Goal: Information Seeking & Learning: Find specific fact

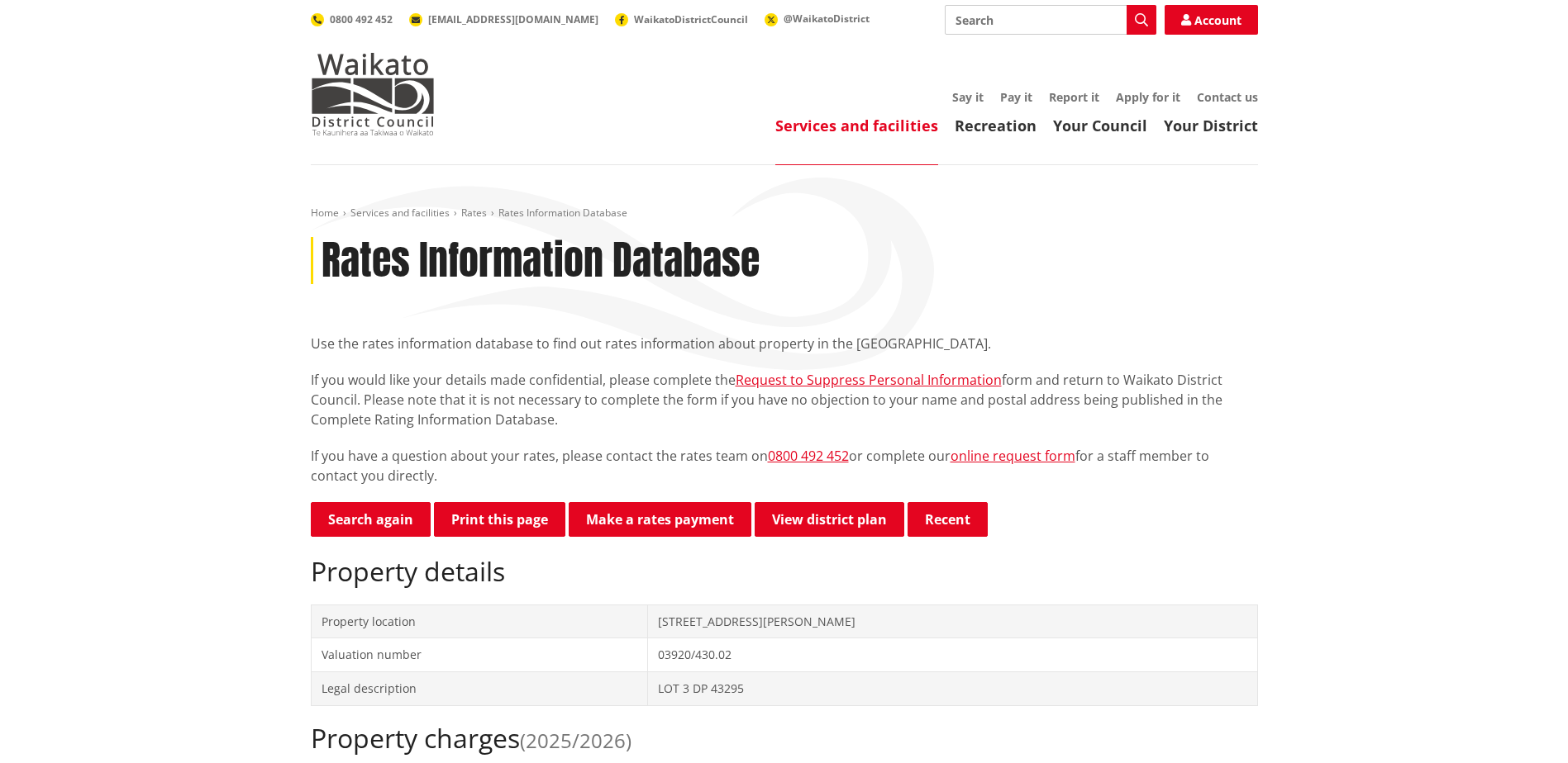
scroll to position [82, 0]
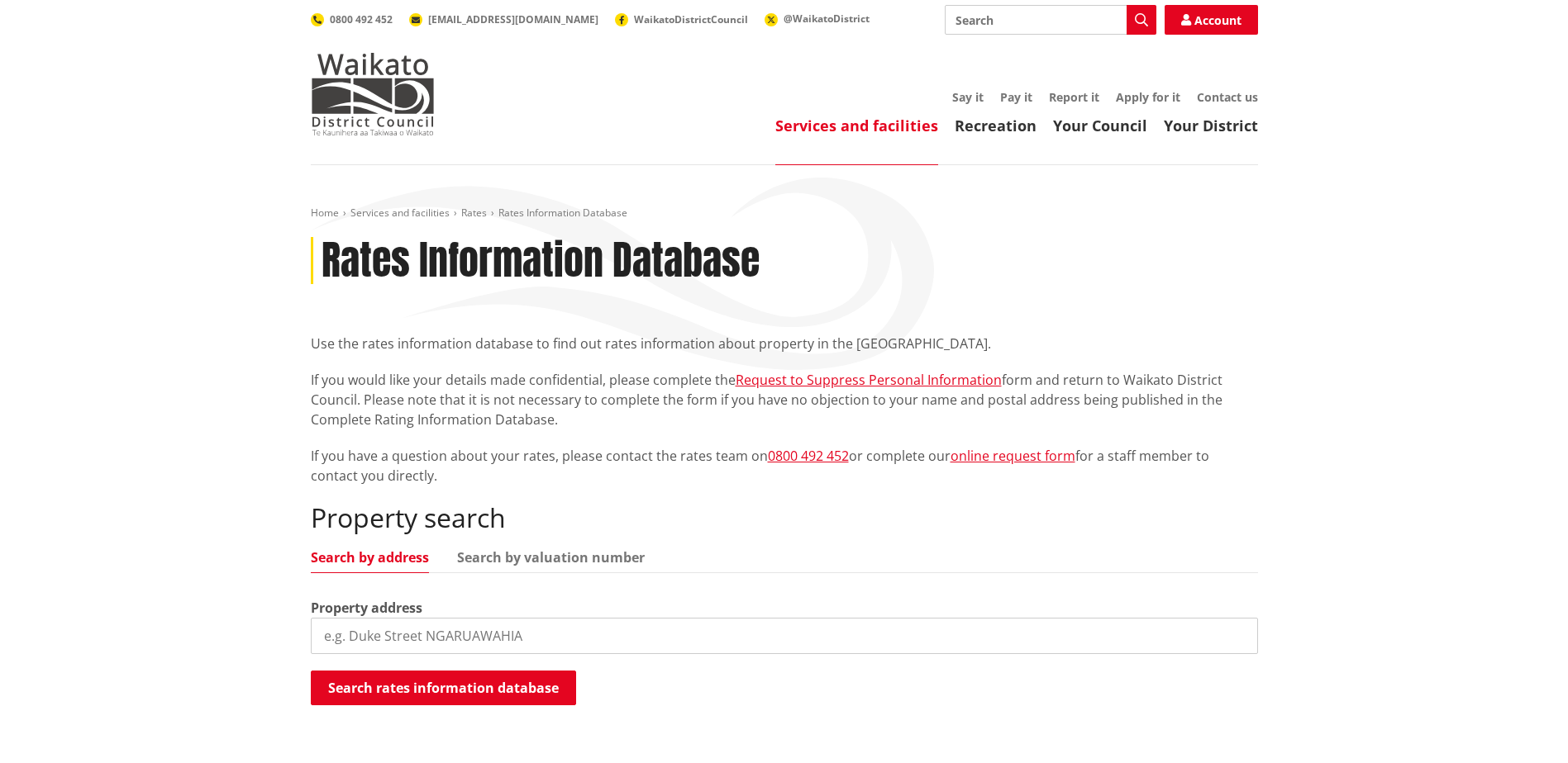
scroll to position [248, 0]
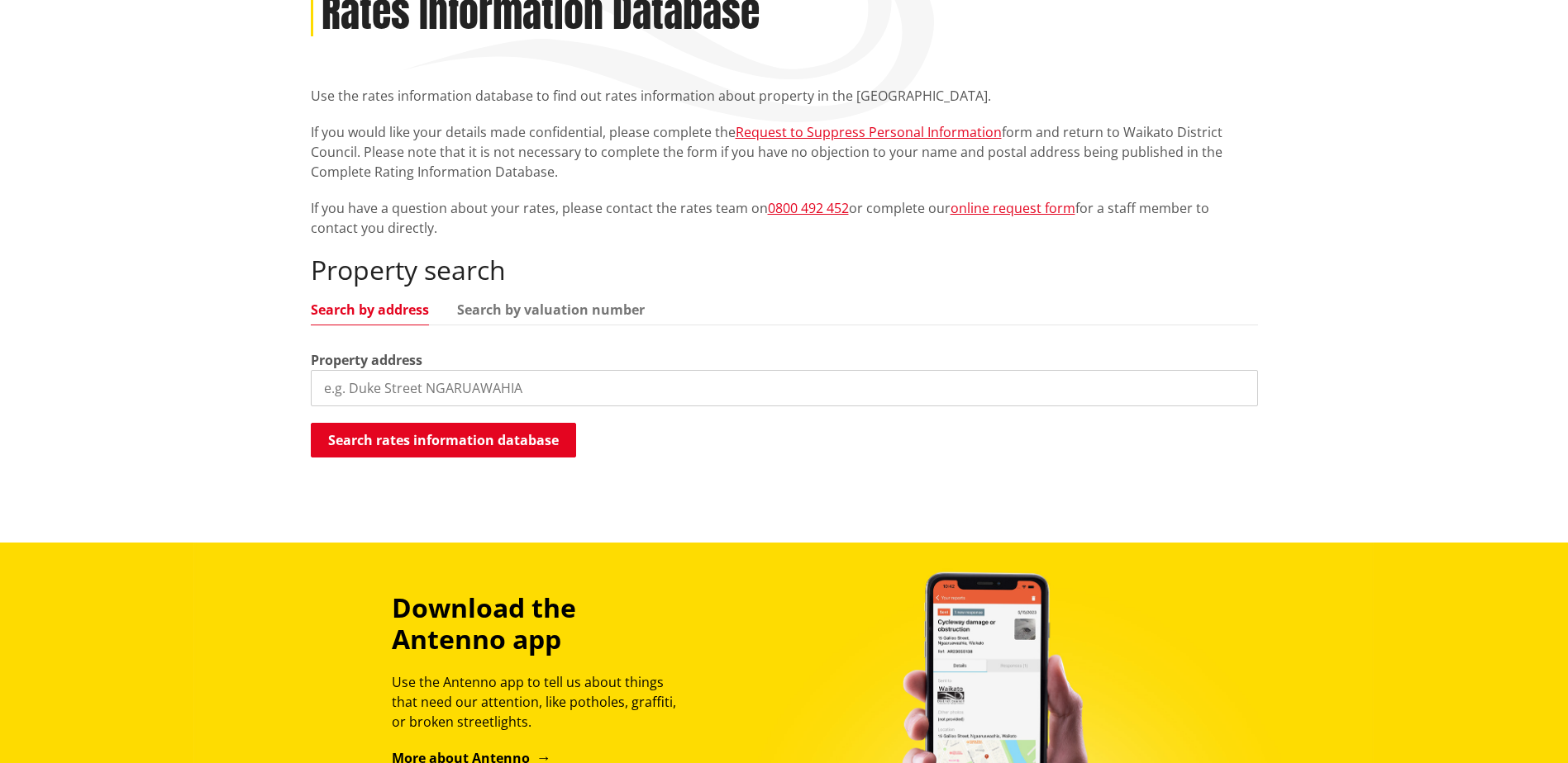
click at [509, 389] on input "search" at bounding box center [784, 388] width 947 height 36
type input "22 Westside road"
click at [502, 451] on button "Search rates information database" at bounding box center [444, 440] width 266 height 35
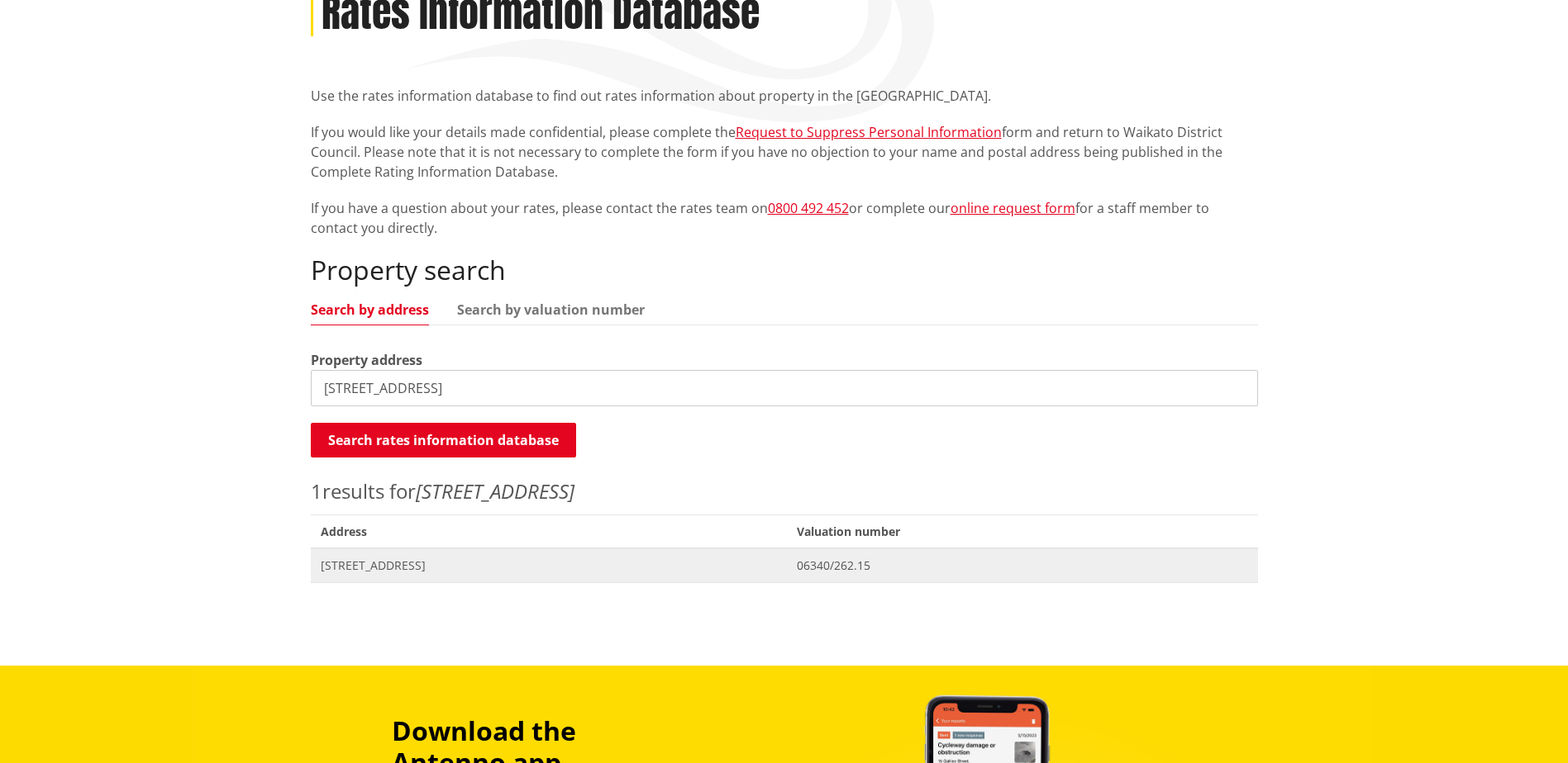
click at [385, 582] on span "Address 22 Westside Road TUAKAU" at bounding box center [549, 566] width 477 height 34
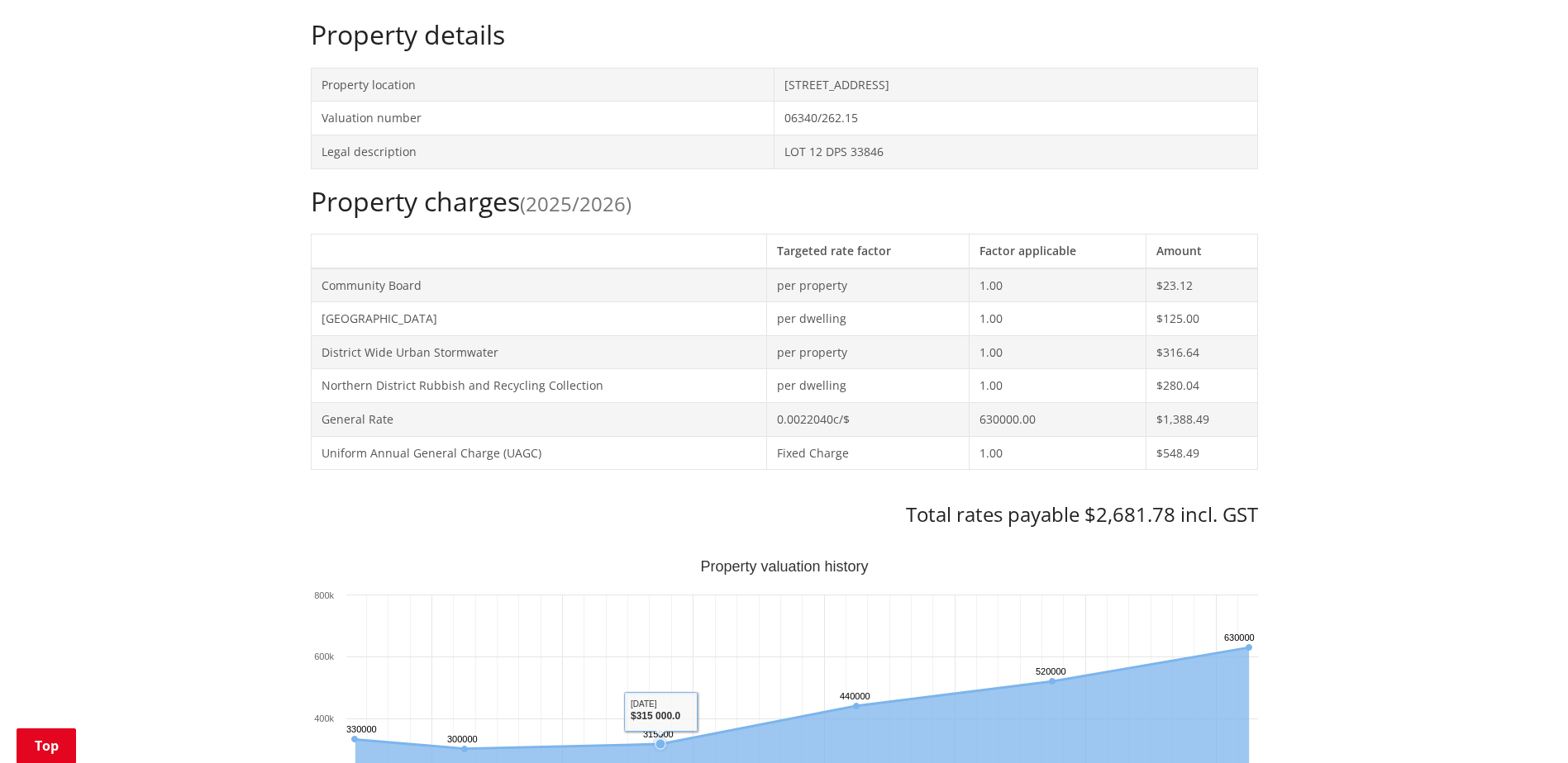
scroll to position [413, 0]
